Goal: Transaction & Acquisition: Purchase product/service

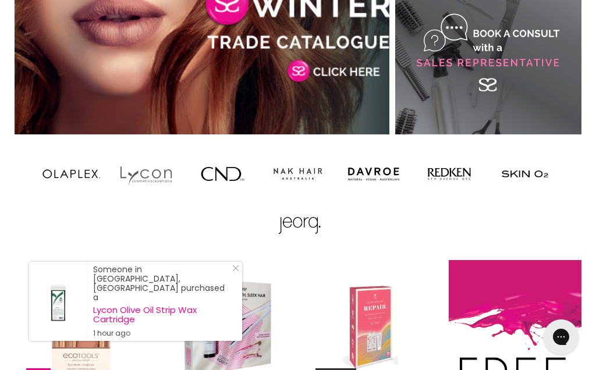
scroll to position [862, 0]
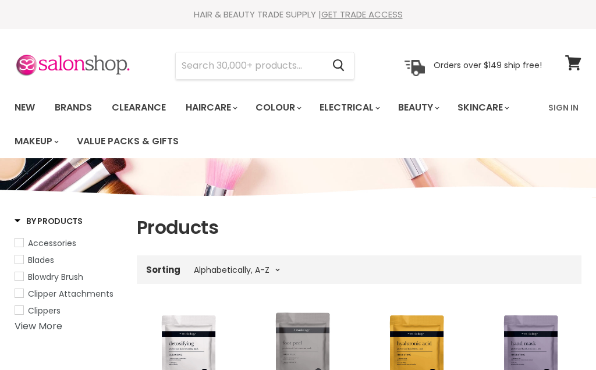
select select "title-ascending"
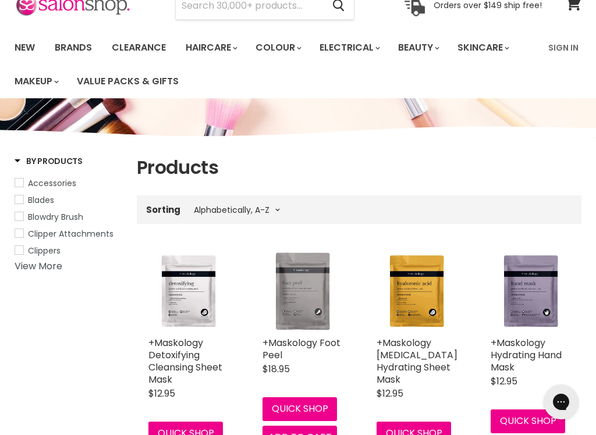
click at [511, 40] on link "Skincare" at bounding box center [482, 47] width 67 height 24
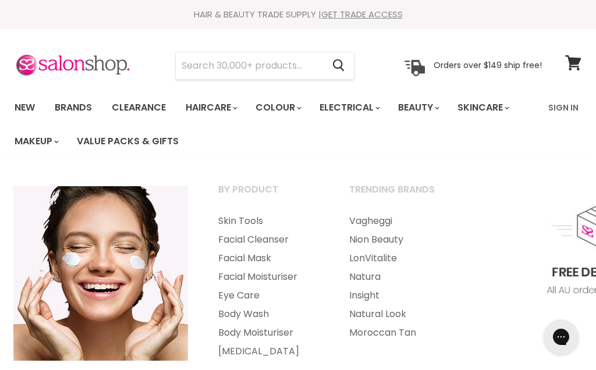
click at [380, 219] on link "Vagheggi" at bounding box center [398, 221] width 129 height 19
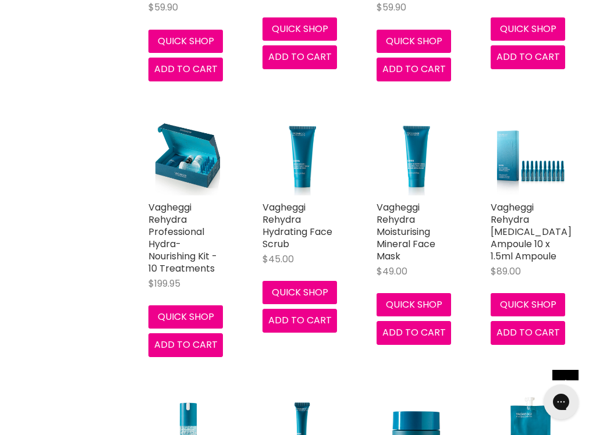
scroll to position [2131, 0]
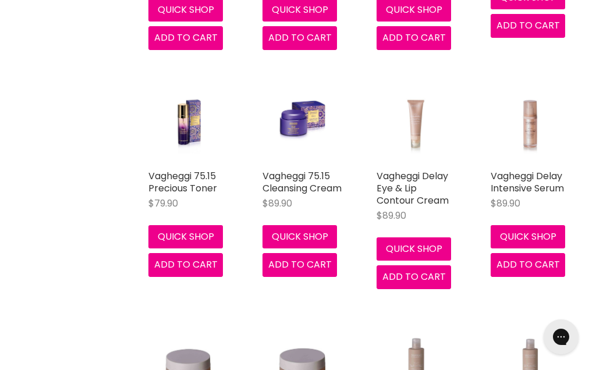
scroll to position [3707, 0]
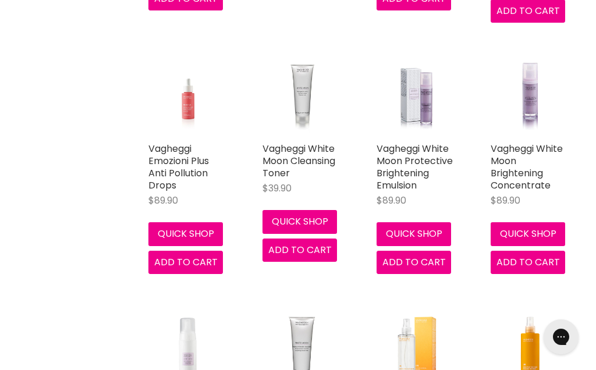
scroll to position [1440, 0]
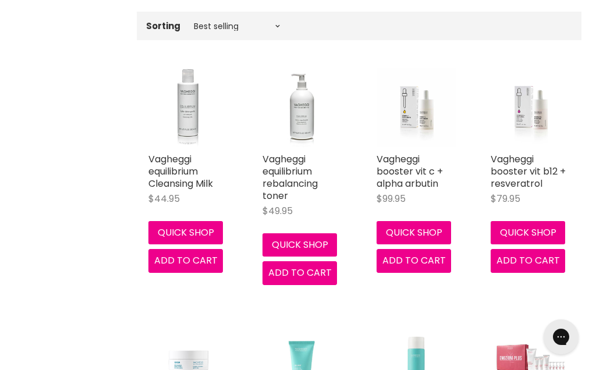
scroll to position [380, 0]
